Goal: Task Accomplishment & Management: Complete application form

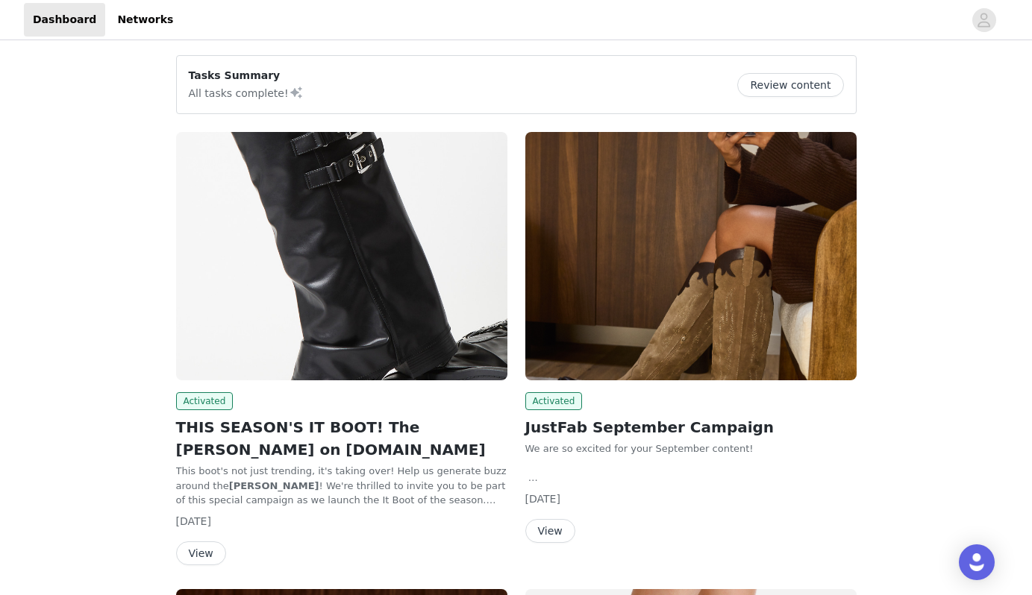
click at [658, 381] on div "Activated JustFab September Campaign We are so excited for your September conte…" at bounding box center [690, 337] width 331 height 411
click at [554, 529] on button "View" at bounding box center [550, 531] width 50 height 24
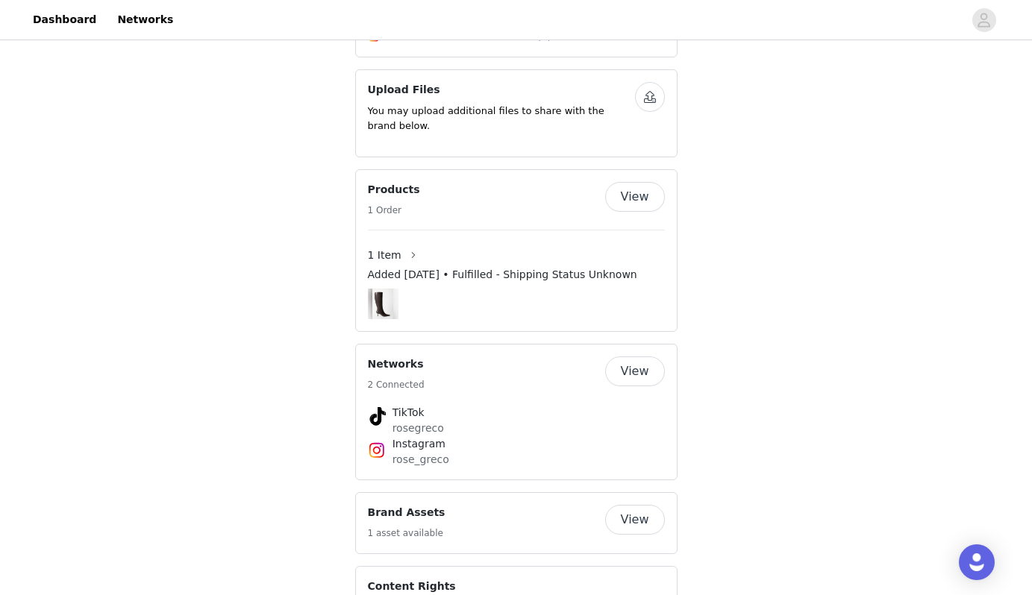
scroll to position [1333, 0]
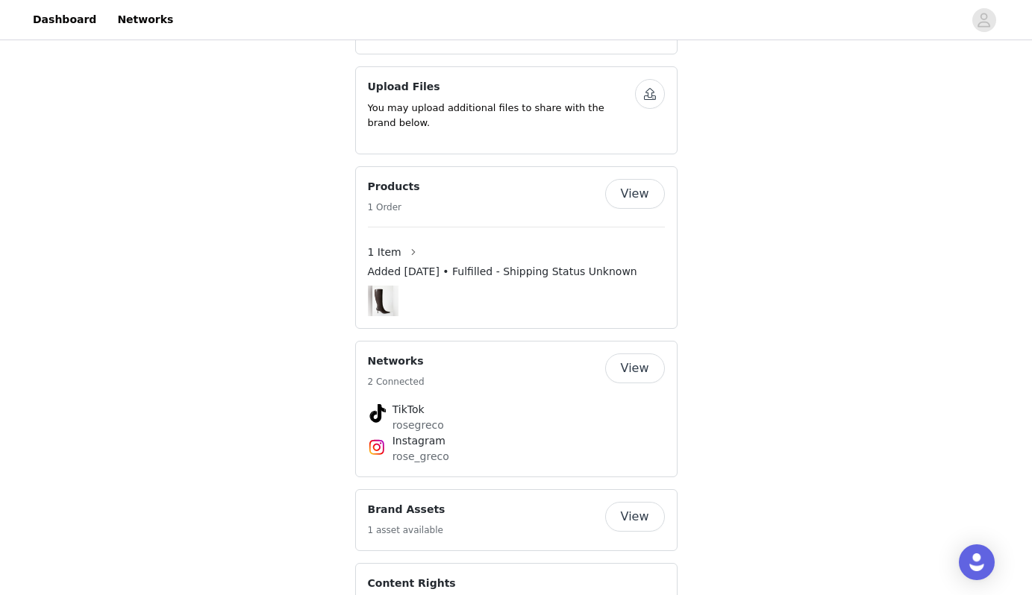
click at [637, 179] on button "View" at bounding box center [635, 194] width 60 height 30
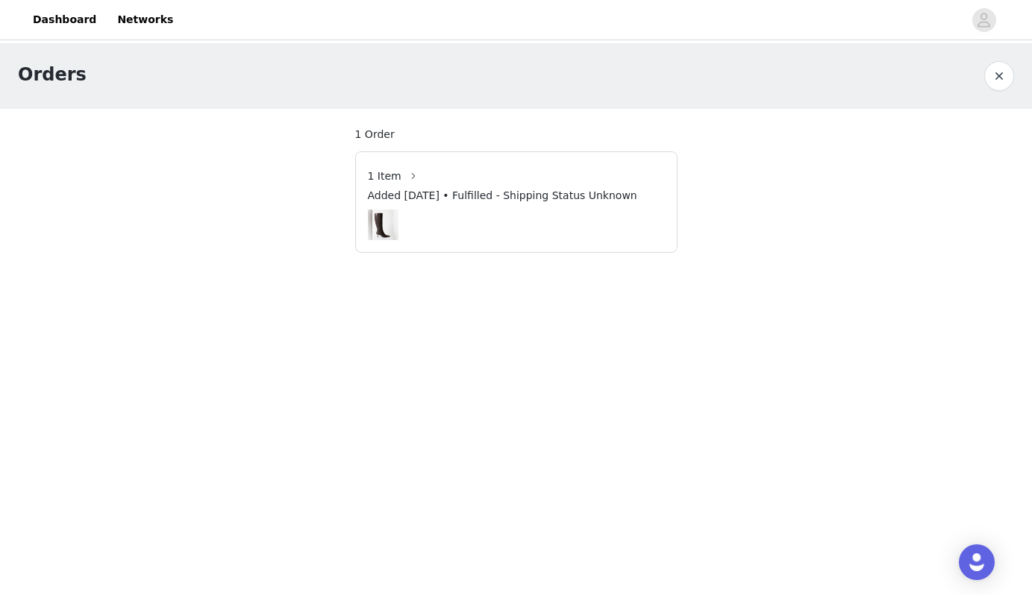
click at [513, 226] on div at bounding box center [516, 225] width 297 height 31
click at [390, 219] on img at bounding box center [382, 225] width 21 height 31
click at [381, 222] on img at bounding box center [382, 225] width 21 height 31
click at [409, 174] on button "button" at bounding box center [413, 176] width 24 height 24
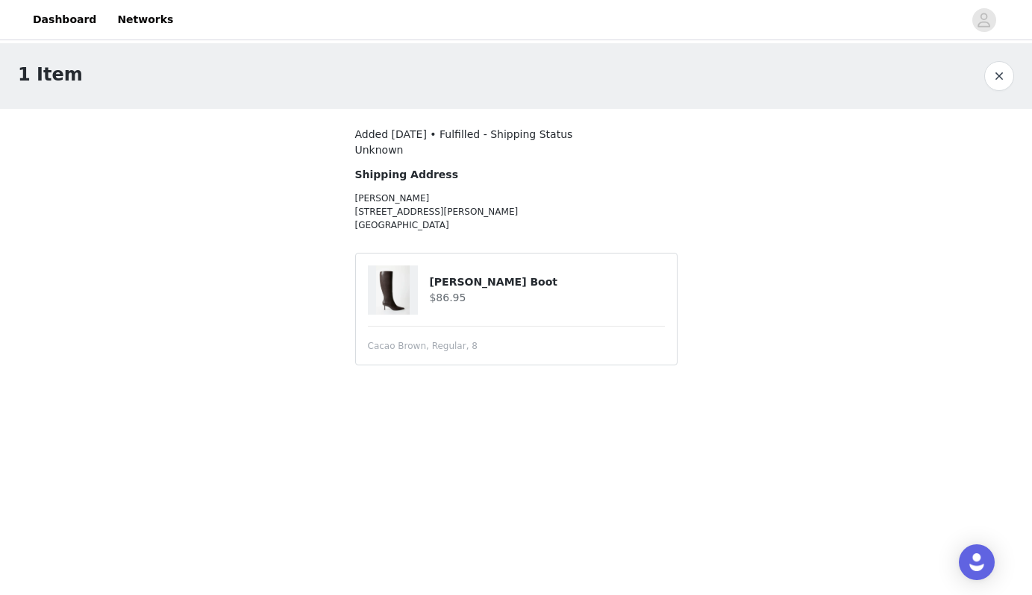
click at [1000, 76] on button "button" at bounding box center [999, 76] width 30 height 30
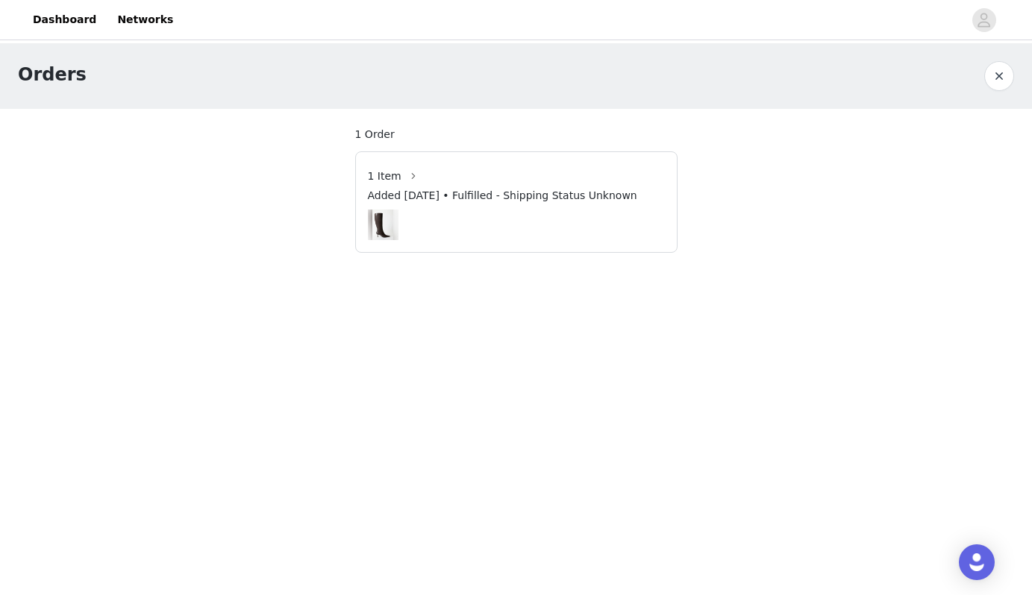
click at [991, 71] on button "button" at bounding box center [999, 76] width 30 height 30
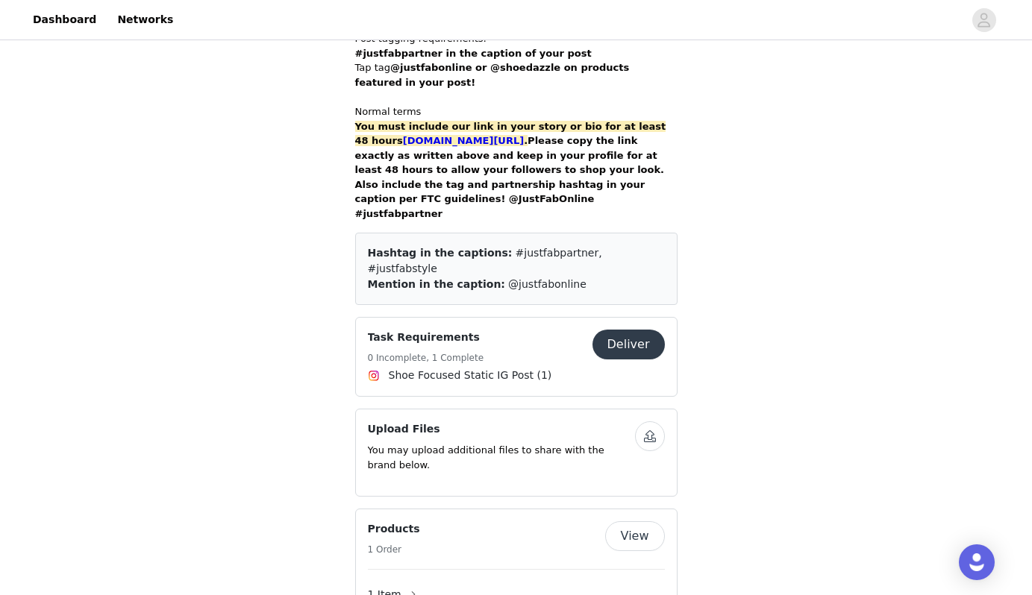
scroll to position [1088, 0]
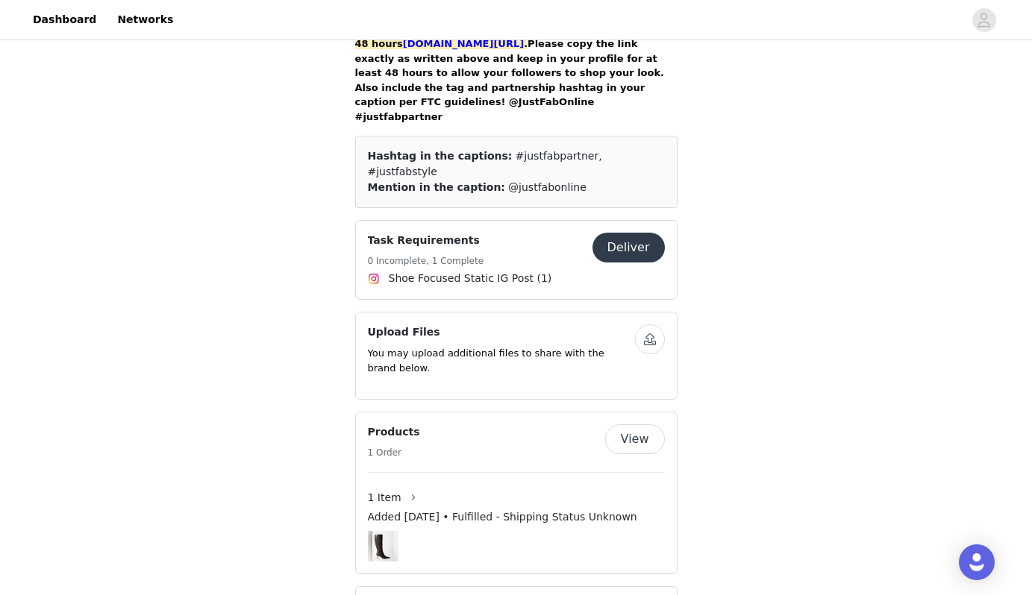
click at [630, 233] on button "Deliver" at bounding box center [628, 248] width 72 height 30
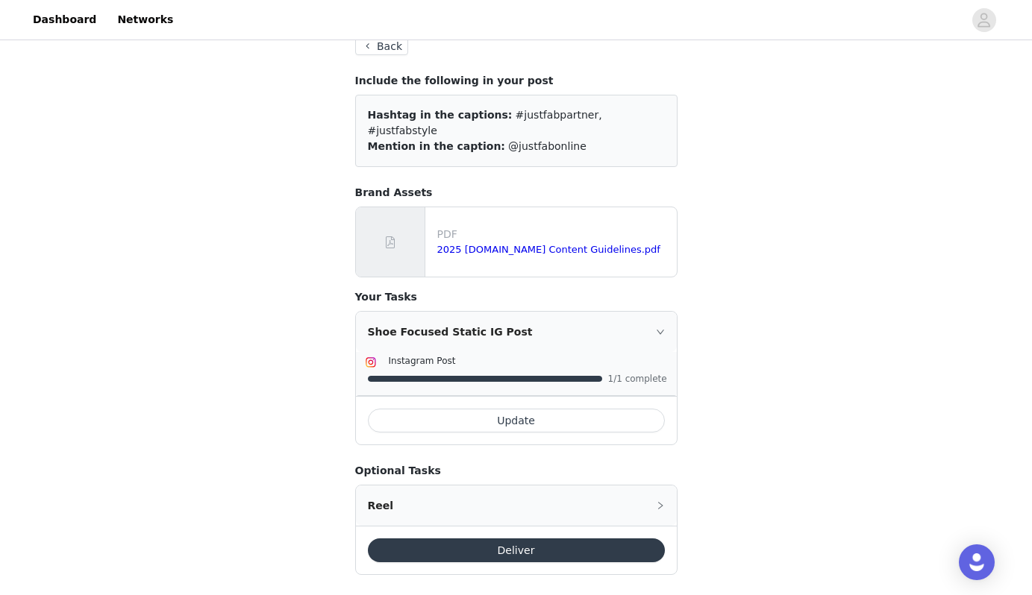
scroll to position [81, 0]
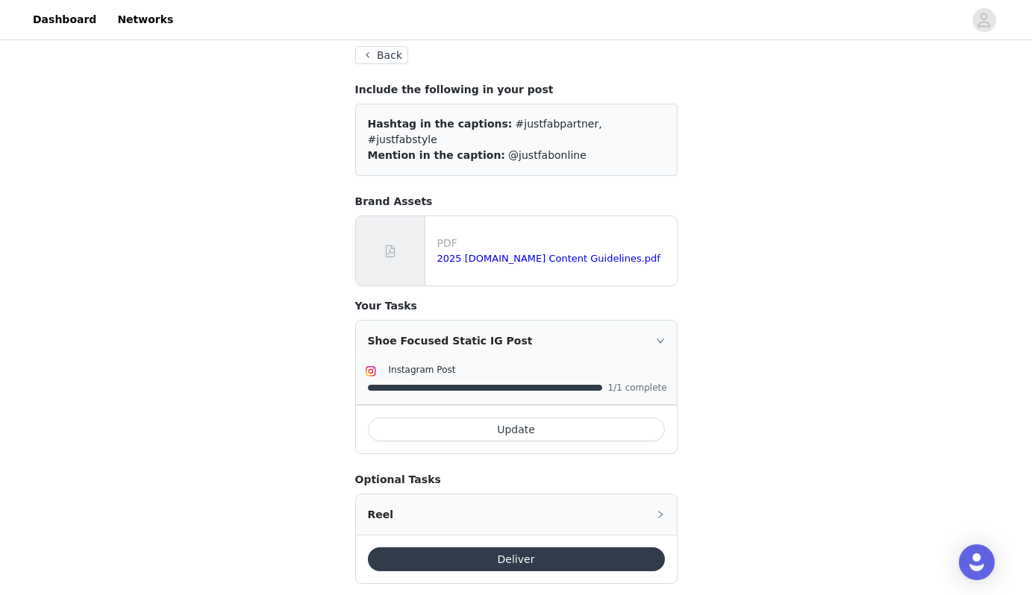
click at [504, 362] on div "Instagram Post" at bounding box center [528, 370] width 279 height 16
click at [660, 336] on icon "icon: right" at bounding box center [660, 340] width 9 height 9
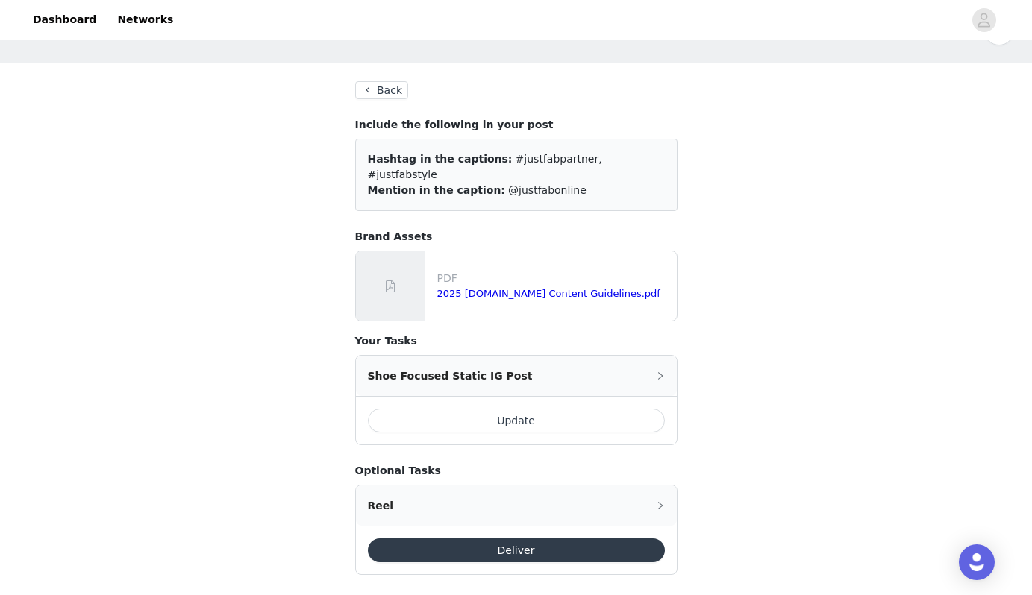
click at [659, 372] on icon "icon: right" at bounding box center [660, 376] width 9 height 9
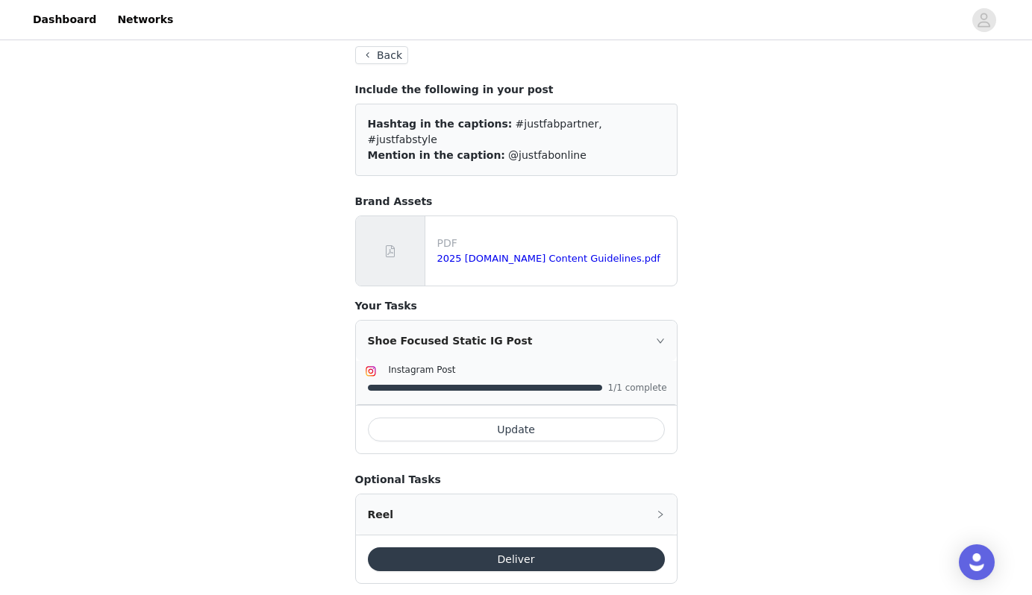
click at [393, 63] on button "Back" at bounding box center [382, 55] width 54 height 18
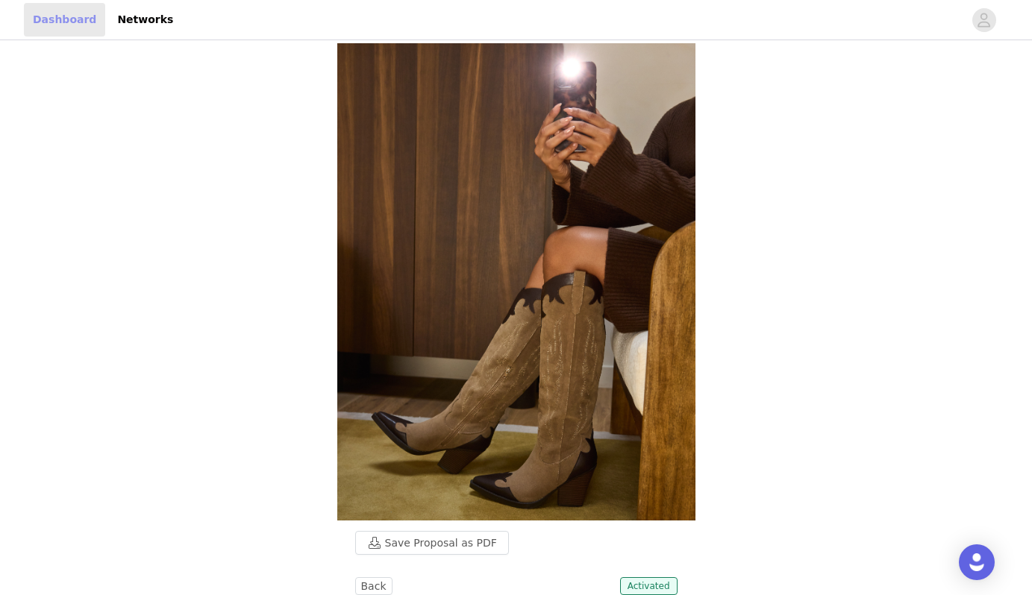
click at [63, 13] on link "Dashboard" at bounding box center [64, 20] width 81 height 34
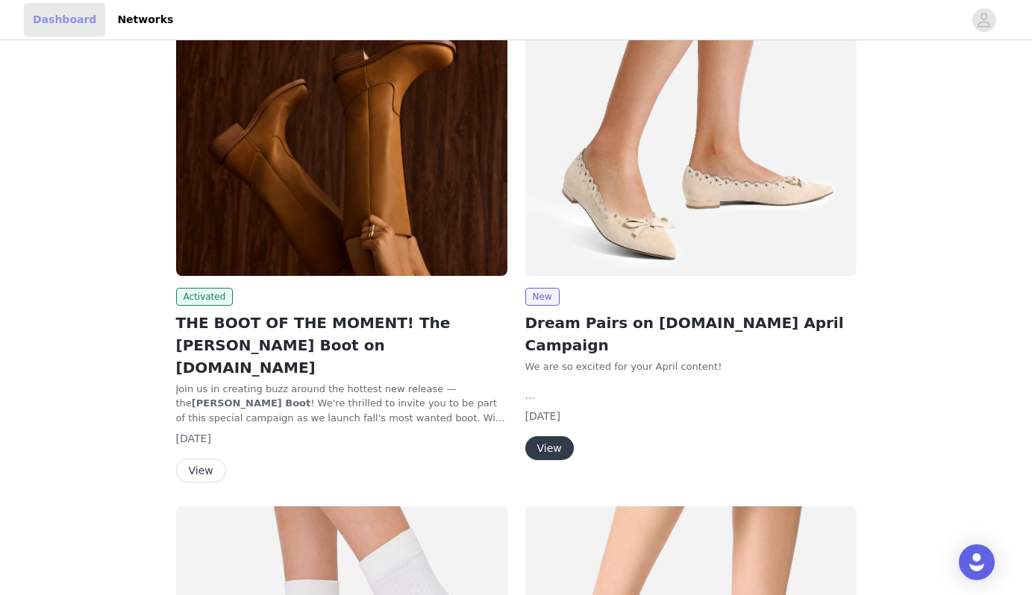
scroll to position [579, 0]
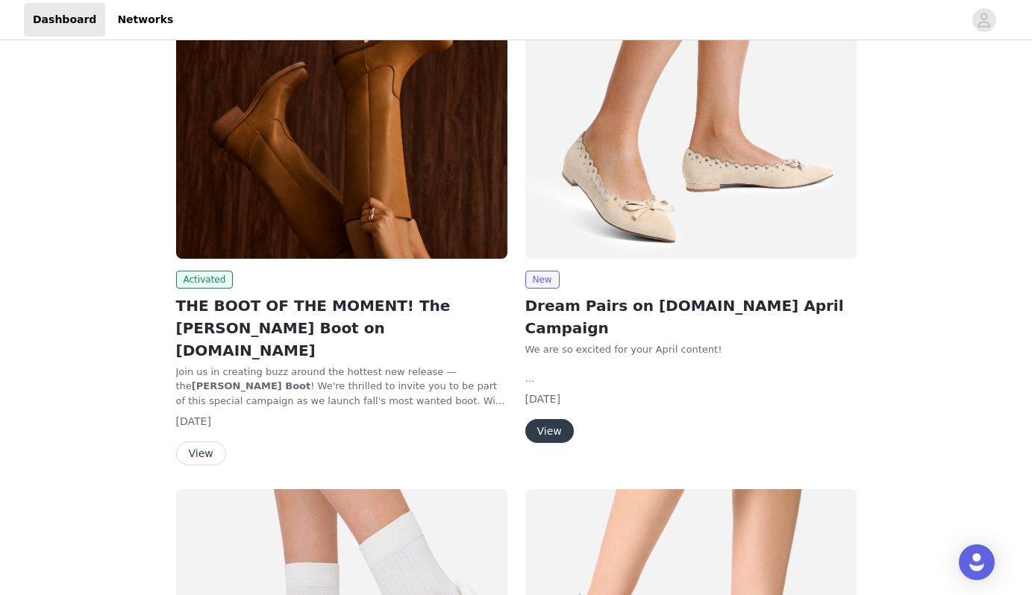
click at [209, 442] on button "View" at bounding box center [201, 454] width 50 height 24
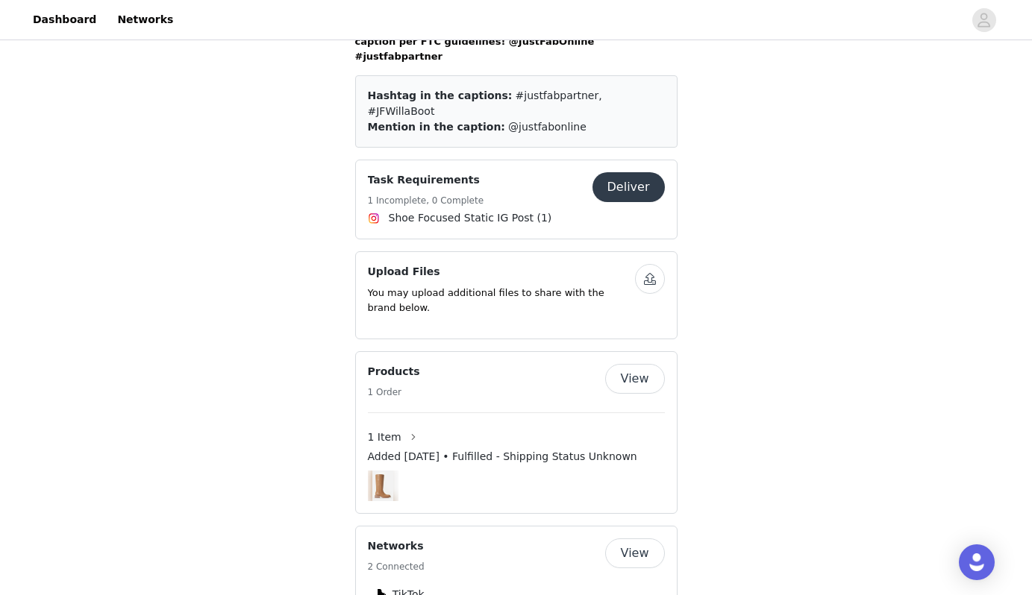
scroll to position [1323, 0]
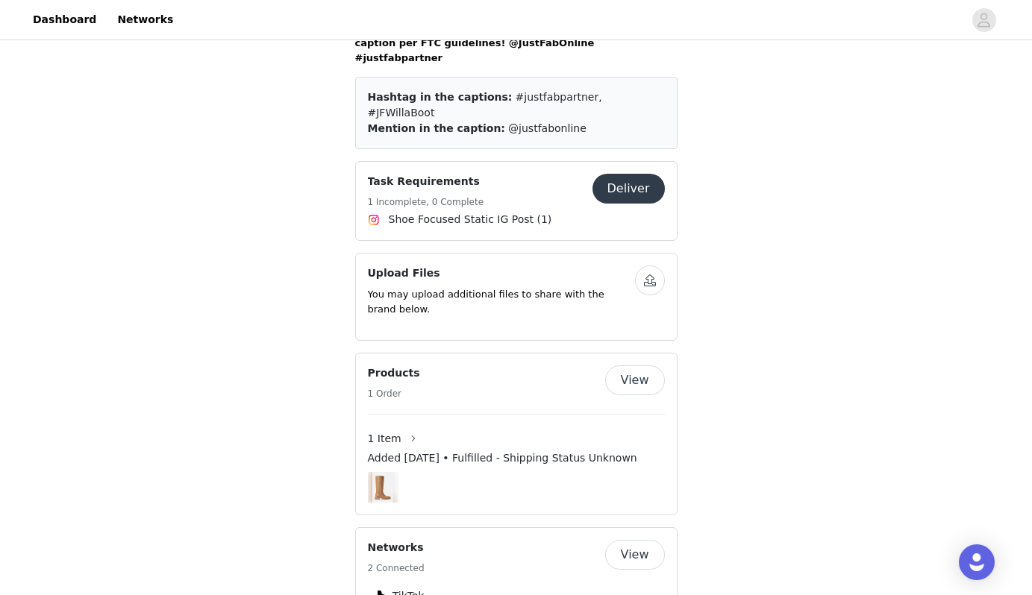
click at [624, 174] on button "Deliver" at bounding box center [628, 189] width 72 height 30
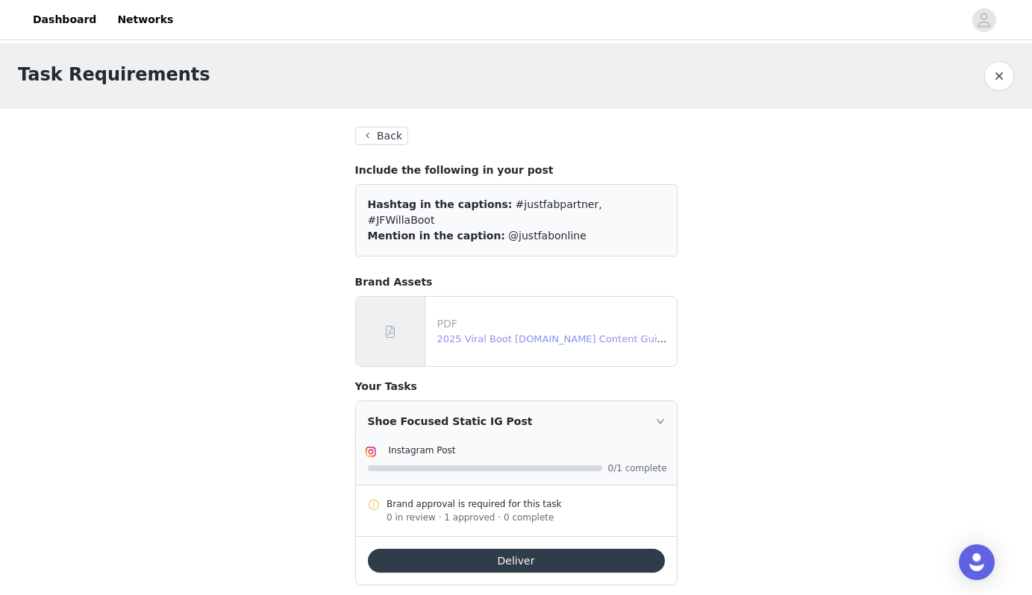
scroll to position [140, 0]
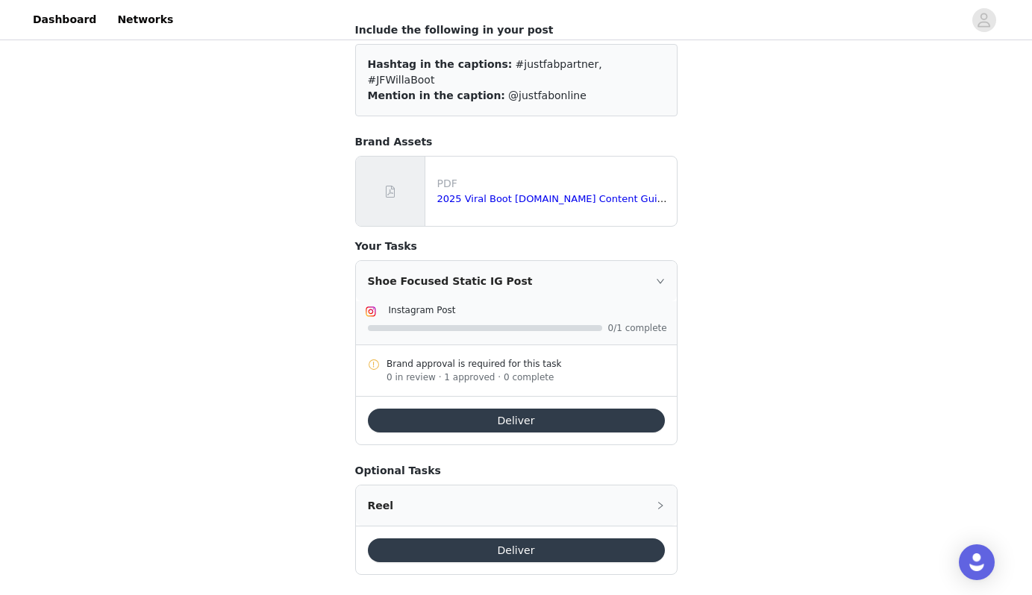
click at [518, 409] on button "Deliver" at bounding box center [516, 421] width 297 height 24
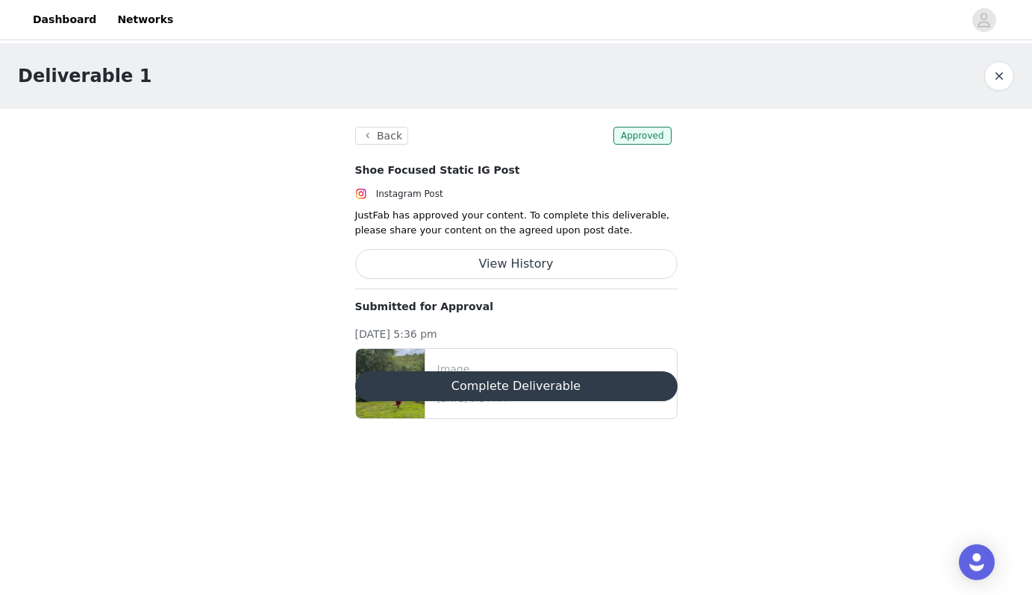
click at [499, 386] on button "Complete Deliverable" at bounding box center [516, 387] width 322 height 30
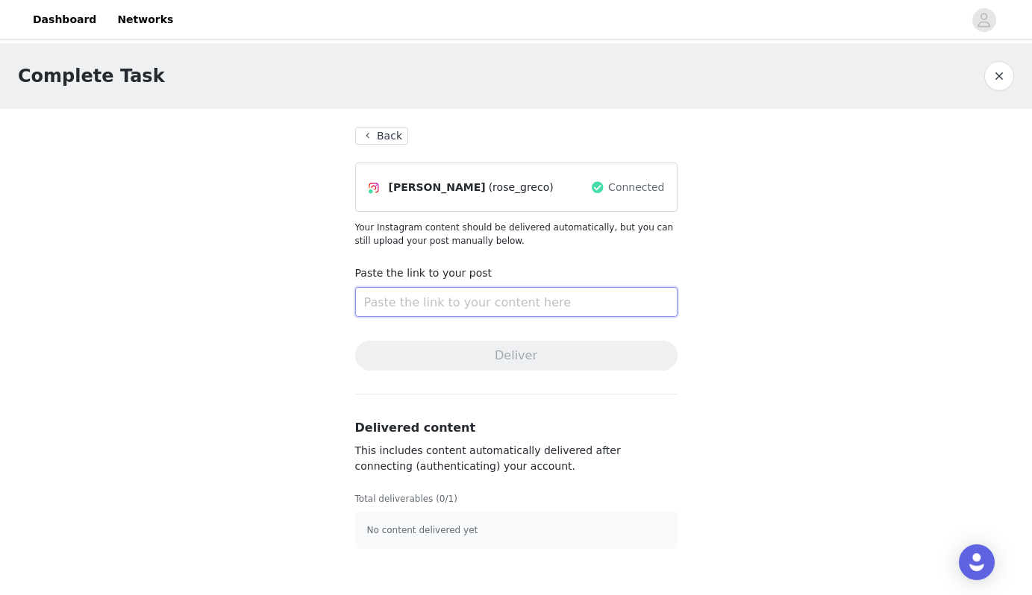
click at [471, 305] on input "text" at bounding box center [516, 302] width 322 height 30
paste input "[URL][DOMAIN_NAME]"
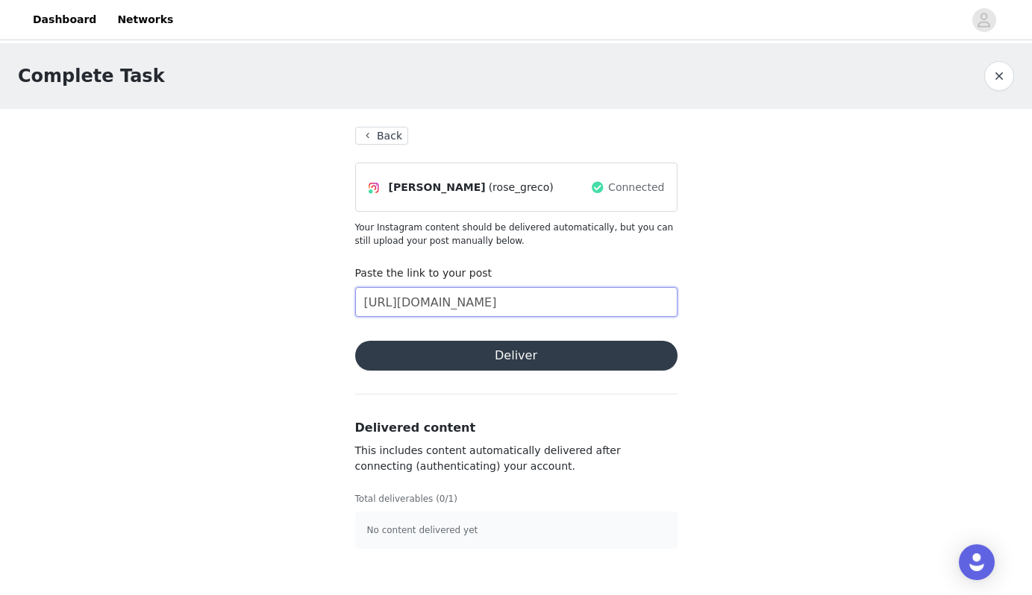
scroll to position [0, 17]
type input "[URL][DOMAIN_NAME]"
click at [507, 350] on button "Deliver" at bounding box center [516, 356] width 322 height 30
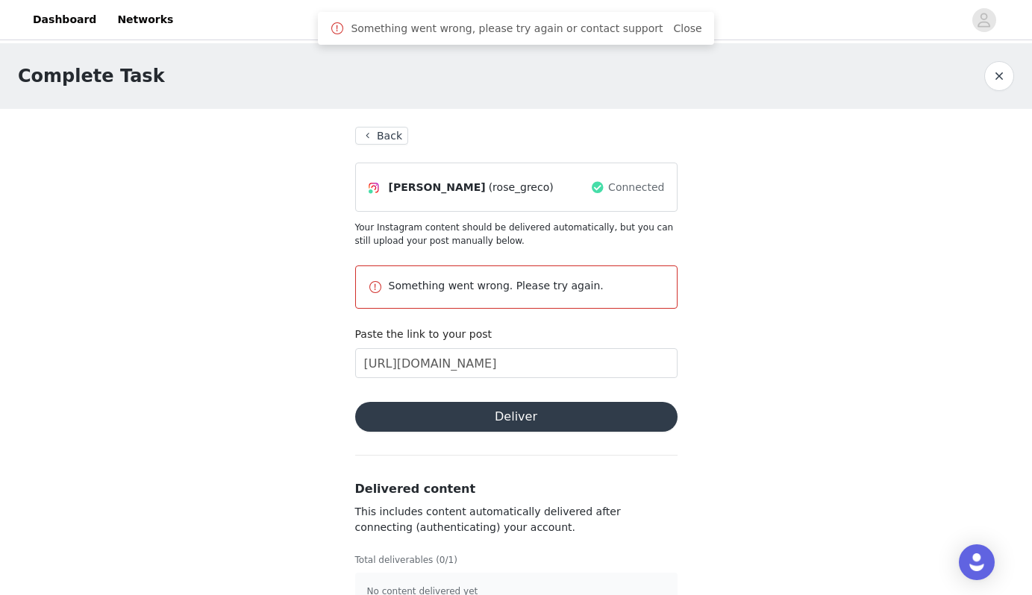
click at [515, 421] on button "Deliver" at bounding box center [516, 417] width 322 height 30
click at [511, 408] on button "Deliver" at bounding box center [516, 417] width 322 height 30
click at [69, 8] on link "Dashboard" at bounding box center [64, 20] width 81 height 34
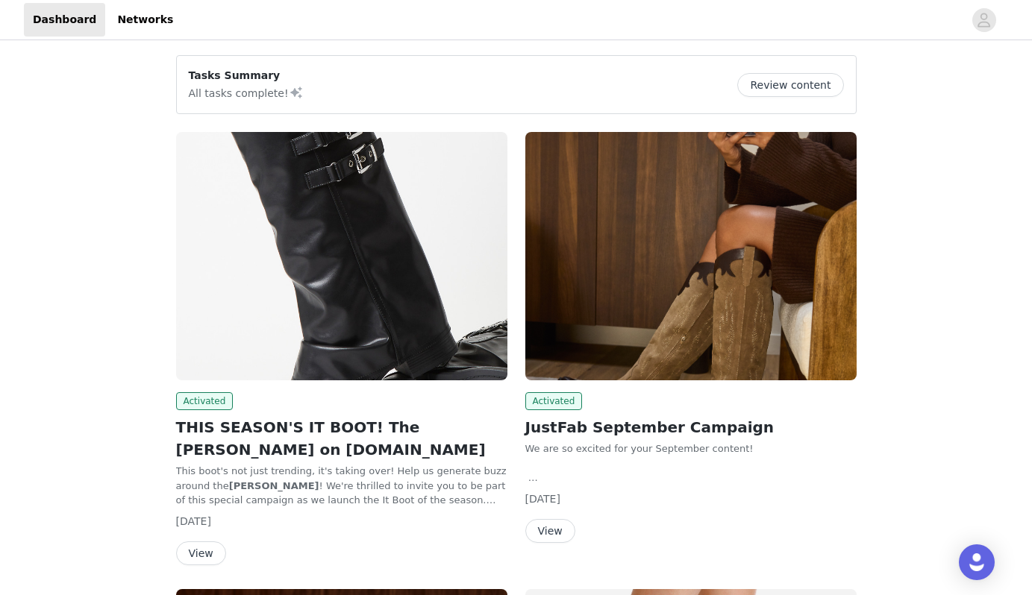
click at [389, 309] on img at bounding box center [341, 256] width 331 height 248
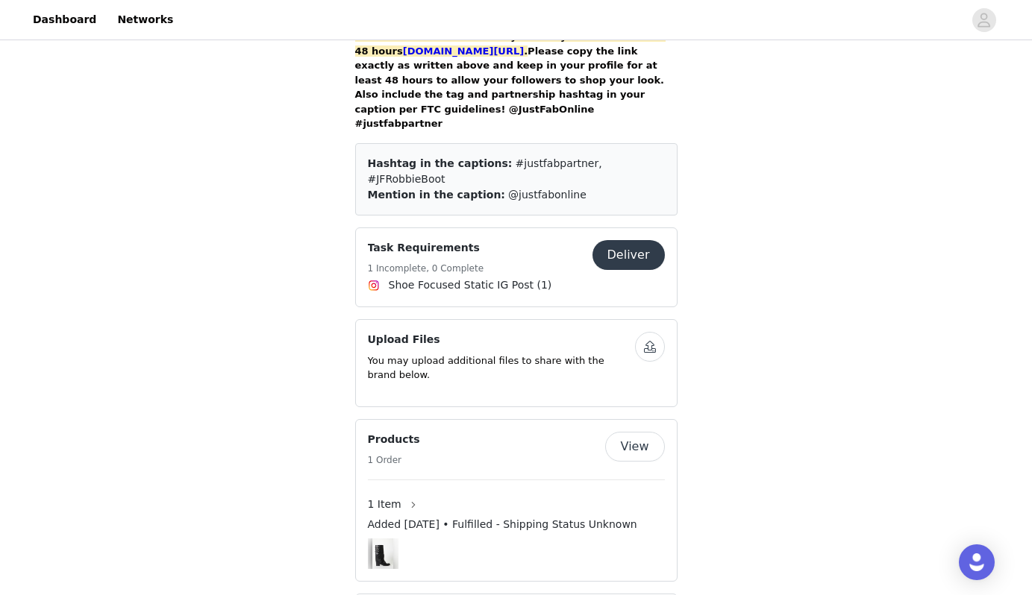
scroll to position [1196, 0]
